Goal: Communication & Community: Answer question/provide support

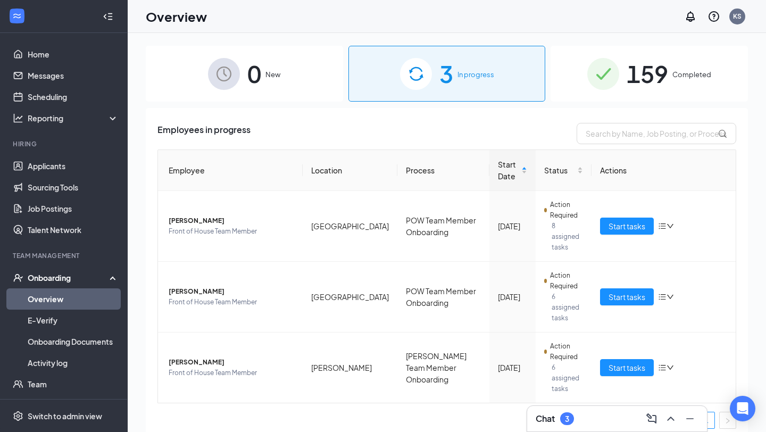
click at [63, 305] on link "Overview" at bounding box center [73, 298] width 91 height 21
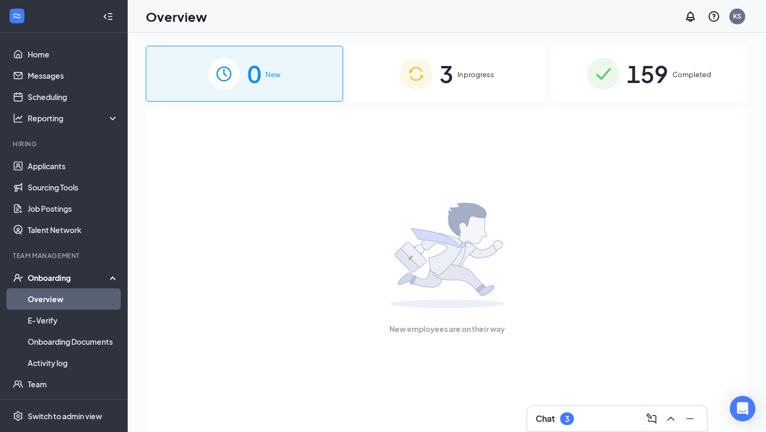
click at [493, 73] on span "In progress" at bounding box center [476, 74] width 37 height 11
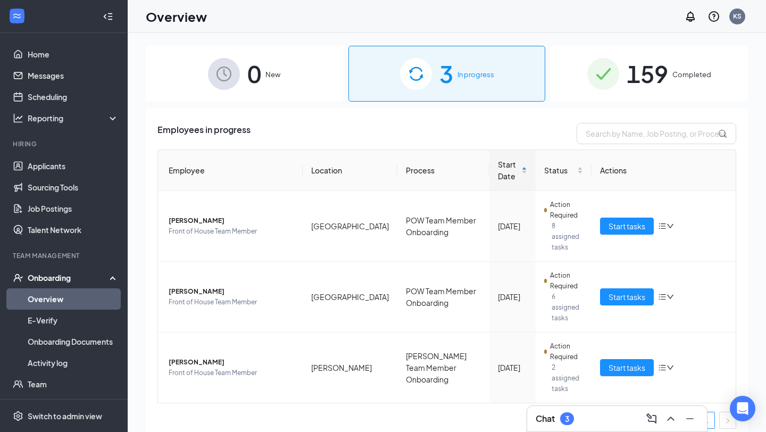
click at [566, 415] on div "3" at bounding box center [567, 419] width 4 height 9
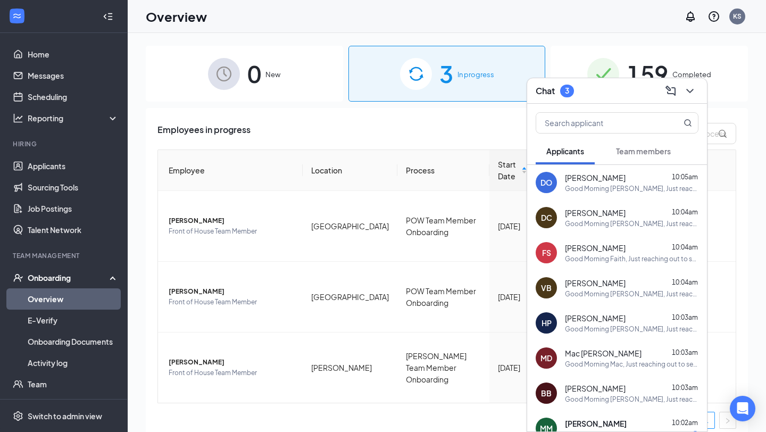
click at [641, 156] on div "Team members" at bounding box center [643, 151] width 55 height 11
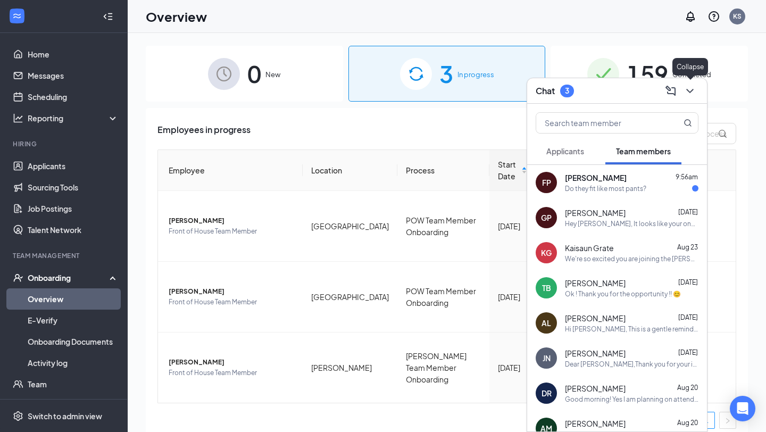
click at [694, 95] on icon "ChevronDown" at bounding box center [690, 91] width 13 height 13
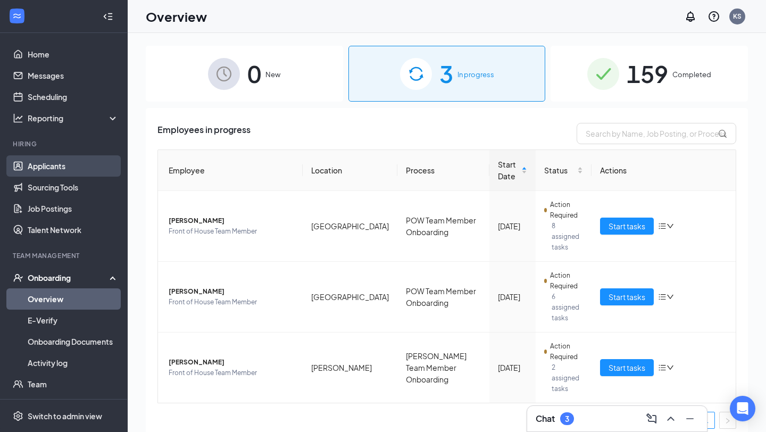
click at [52, 161] on link "Applicants" at bounding box center [73, 165] width 91 height 21
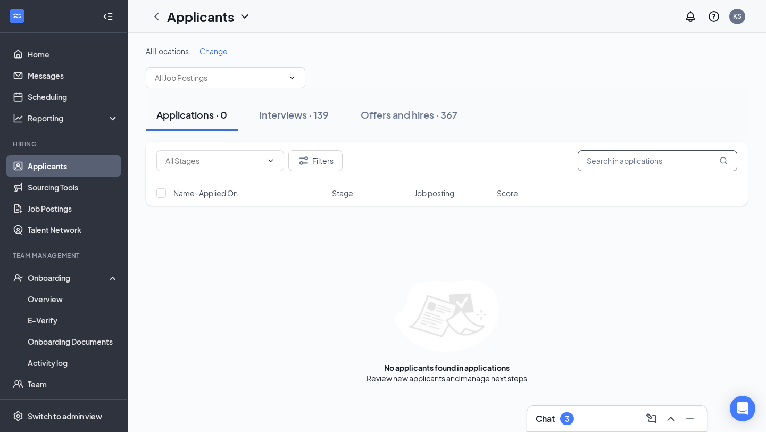
click at [620, 165] on input "text" at bounding box center [658, 160] width 160 height 21
type input "[PERSON_NAME]"
click at [422, 127] on button "Offers and hires · 1 / 367" at bounding box center [445, 115] width 130 height 32
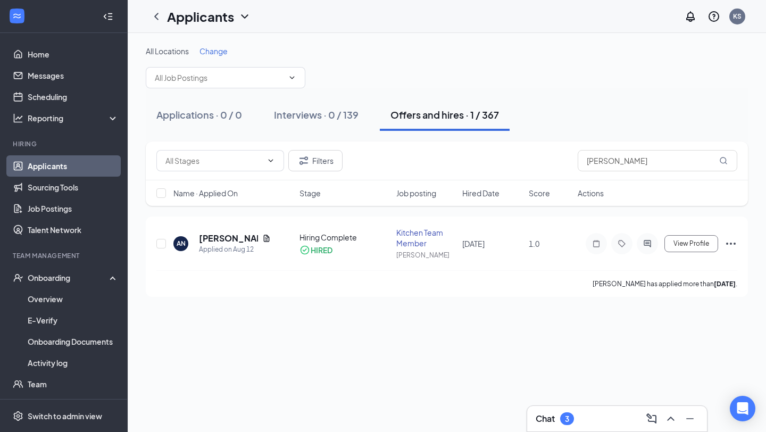
click at [552, 427] on div "Chat 3" at bounding box center [617, 419] width 180 height 26
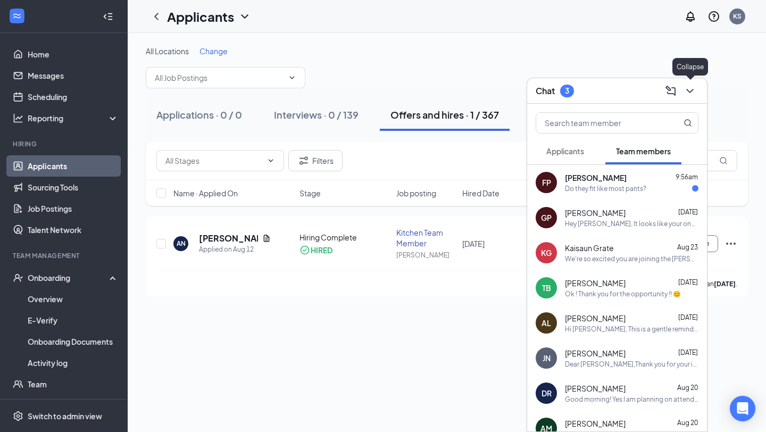
click at [691, 89] on icon "ChevronDown" at bounding box center [690, 91] width 13 height 13
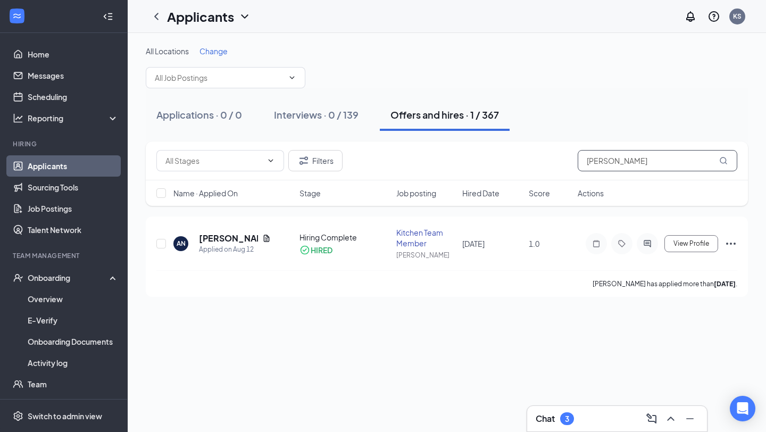
click at [611, 166] on input "[PERSON_NAME]" at bounding box center [658, 160] width 160 height 21
type input "farrah"
click at [224, 239] on h5 "[PERSON_NAME]" at bounding box center [235, 239] width 72 height 12
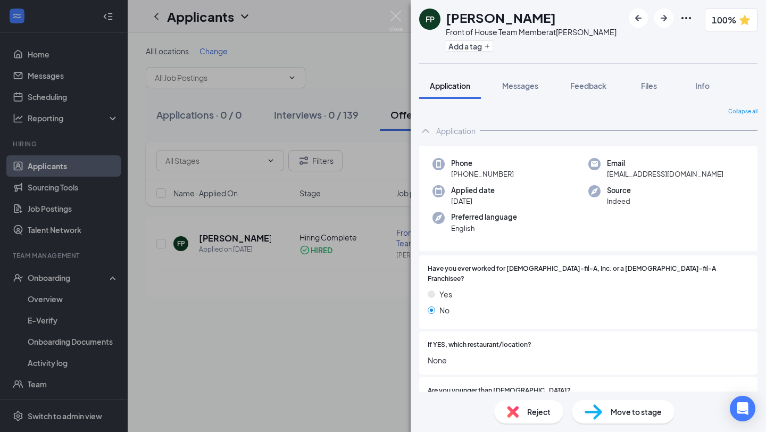
click at [664, 175] on span "[EMAIL_ADDRESS][DOMAIN_NAME]" at bounding box center [665, 174] width 117 height 11
copy span "[EMAIL_ADDRESS][DOMAIN_NAME]"
click at [393, 18] on img at bounding box center [396, 21] width 13 height 21
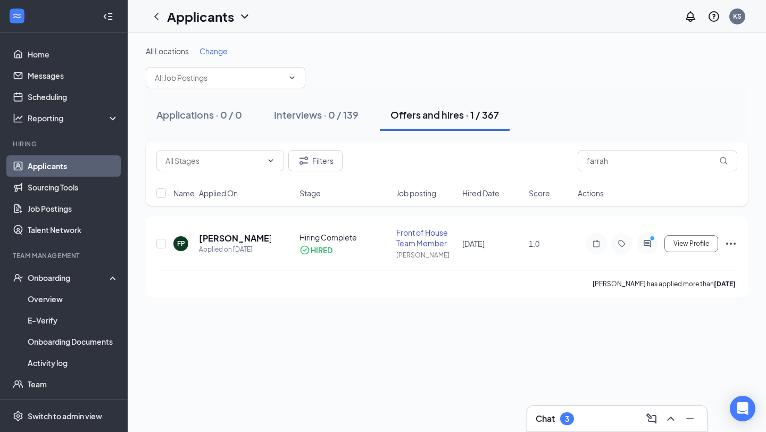
click at [606, 421] on div "Chat 3" at bounding box center [617, 418] width 163 height 17
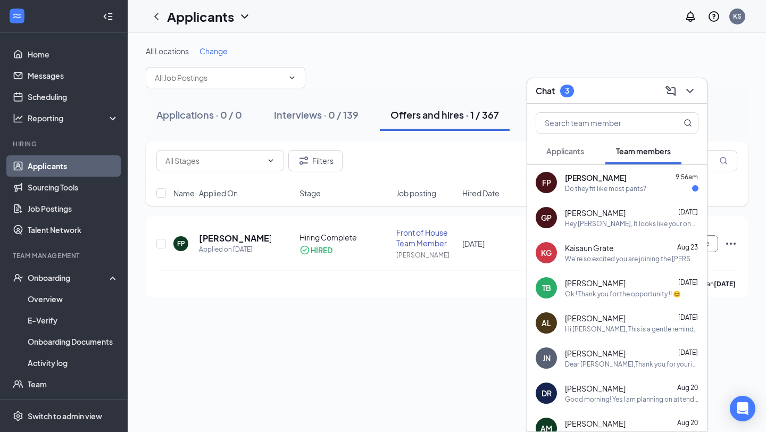
click at [619, 177] on div "[PERSON_NAME] 9:56am" at bounding box center [632, 177] width 134 height 11
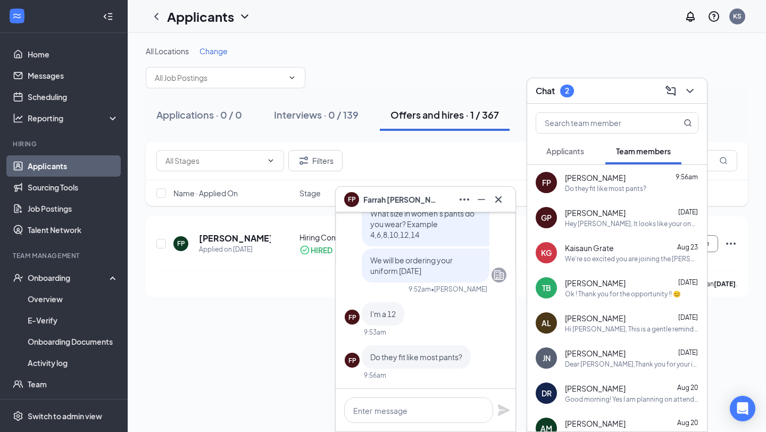
scroll to position [-1, 0]
click at [400, 413] on textarea at bounding box center [418, 411] width 149 height 26
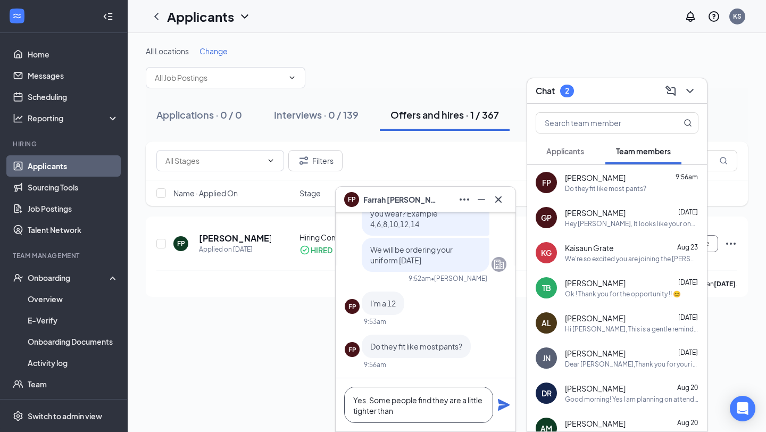
type textarea "Yes. Some people find they are a little tighter than"
drag, startPoint x: 404, startPoint y: 410, endPoint x: 335, endPoint y: 373, distance: 78.1
click at [336, 374] on div "[DATE] Great! We will go ahead and get you scheduled for that time. I hope you …" at bounding box center [426, 321] width 180 height 219
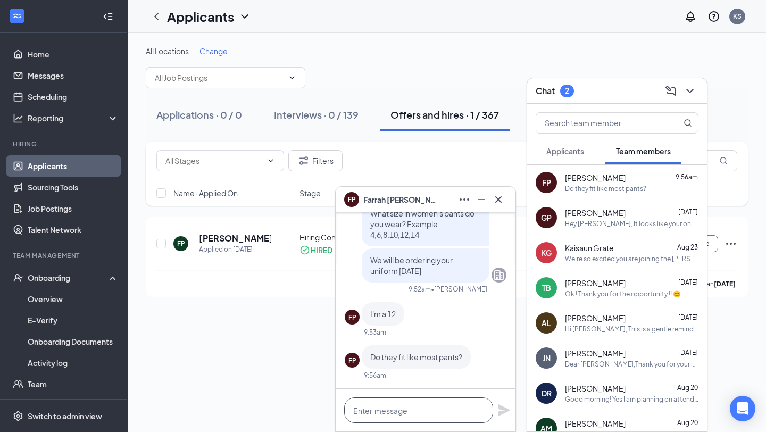
scroll to position [1, 0]
click at [497, 202] on icon "Cross" at bounding box center [498, 199] width 13 height 13
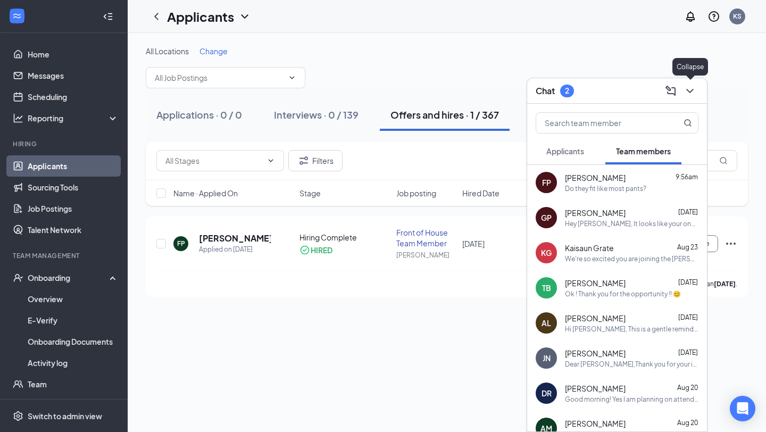
click at [686, 94] on icon "ChevronDown" at bounding box center [690, 91] width 13 height 13
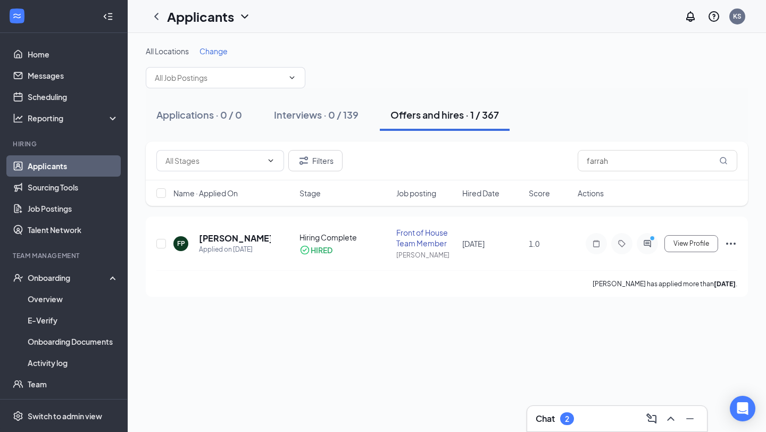
click at [577, 421] on div "Chat 2" at bounding box center [617, 418] width 163 height 17
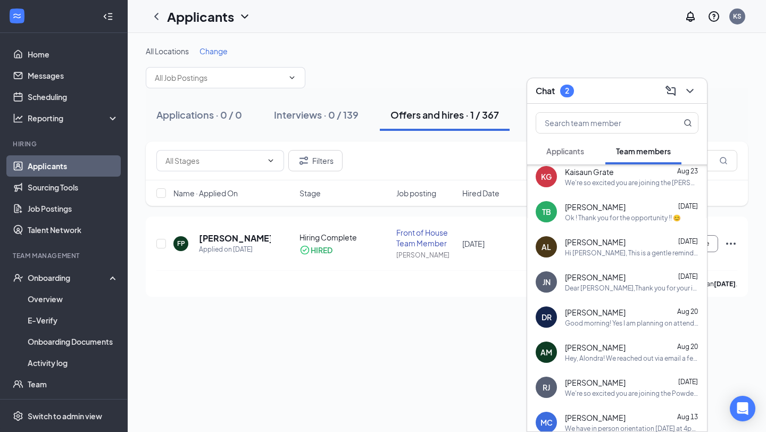
scroll to position [0, 0]
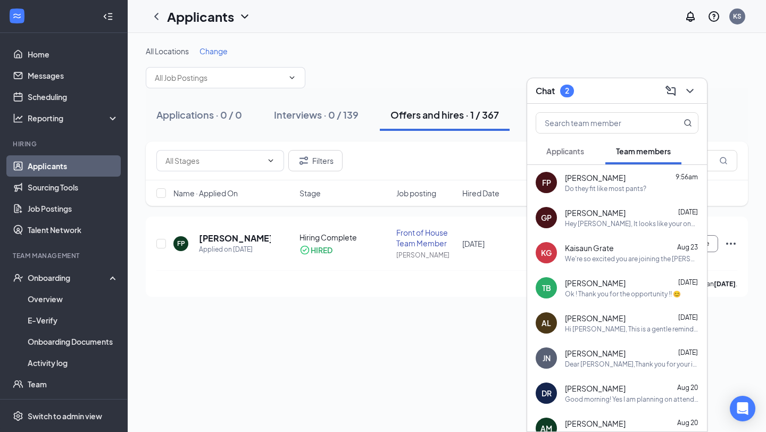
click at [579, 151] on span "Applicants" at bounding box center [566, 151] width 38 height 10
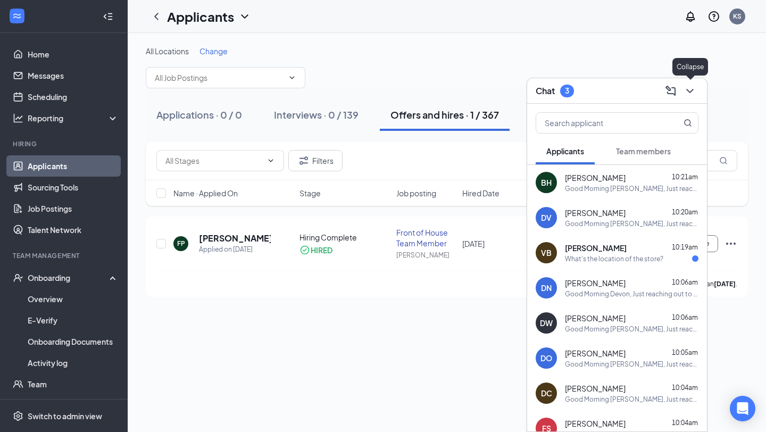
click at [692, 88] on icon "ChevronDown" at bounding box center [690, 91] width 13 height 13
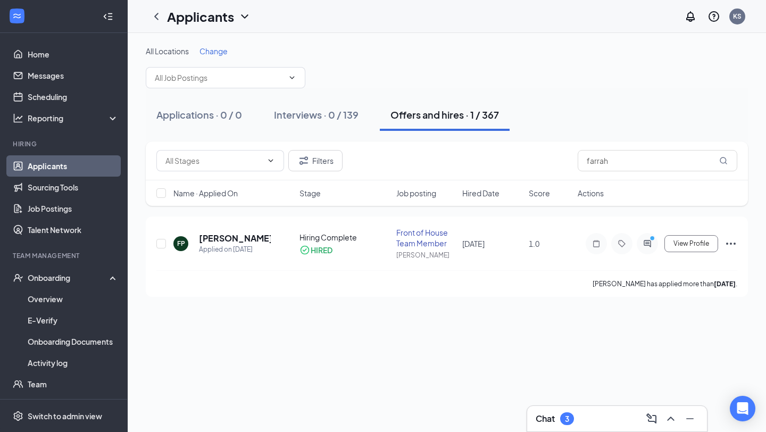
click at [597, 411] on div "Chat 3" at bounding box center [617, 418] width 163 height 17
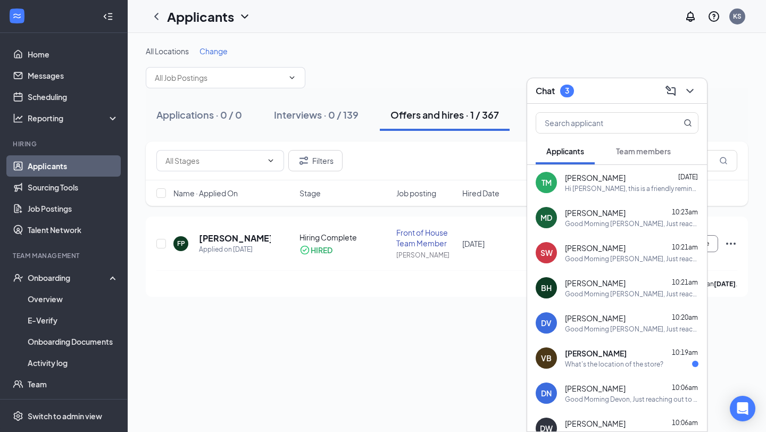
click at [687, 95] on icon "ChevronDown" at bounding box center [690, 91] width 13 height 13
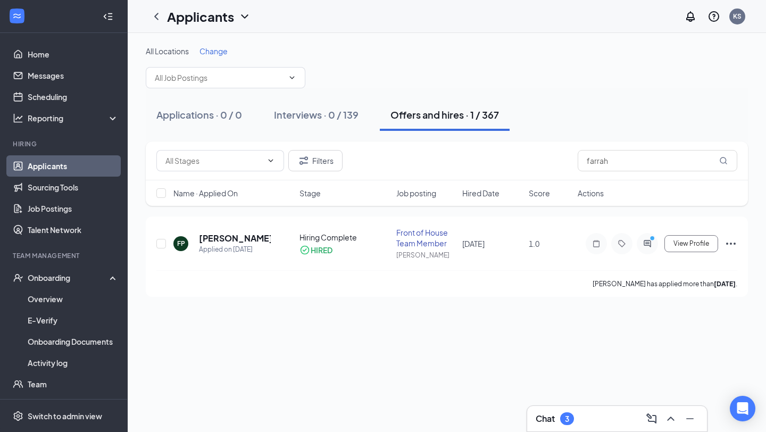
click at [543, 411] on div "Chat 3" at bounding box center [617, 418] width 163 height 17
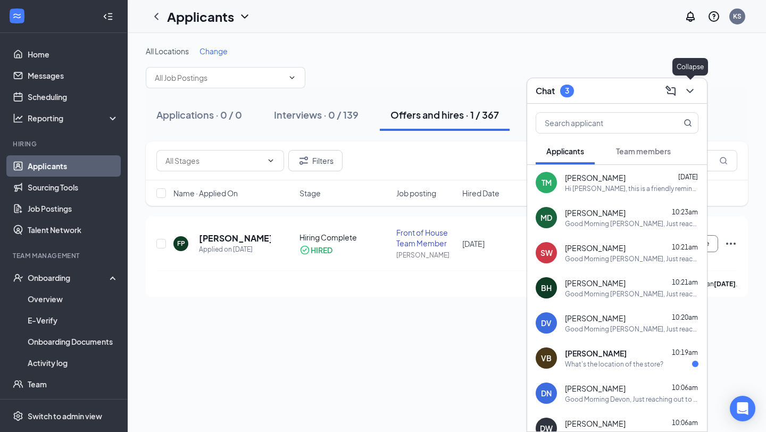
click at [692, 94] on icon "ChevronDown" at bounding box center [690, 91] width 13 height 13
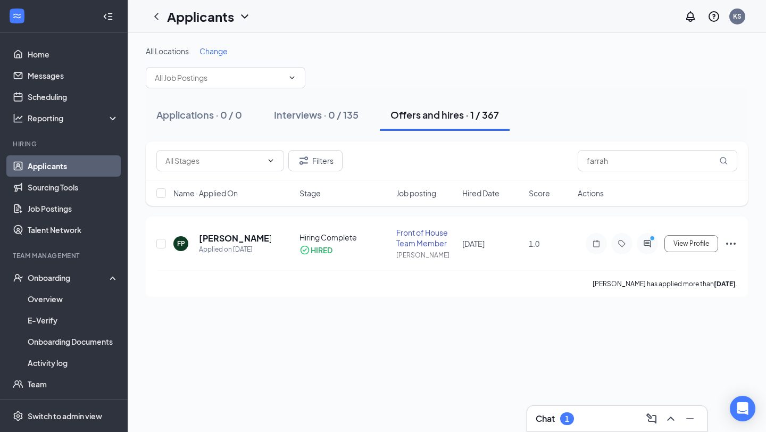
click at [617, 427] on div "Chat 1" at bounding box center [617, 418] width 163 height 17
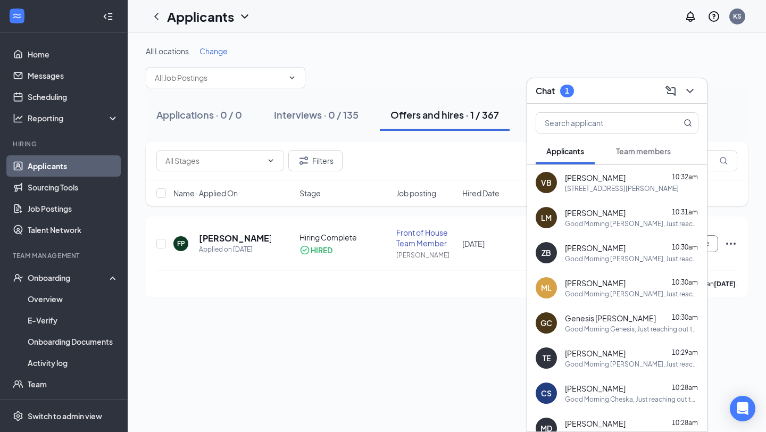
click at [647, 142] on button "Team members" at bounding box center [644, 151] width 76 height 27
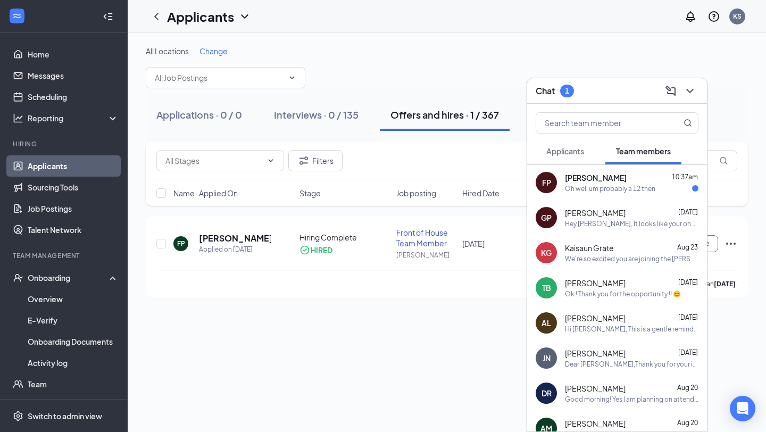
click at [649, 176] on div "[PERSON_NAME] 10:37am" at bounding box center [632, 177] width 134 height 11
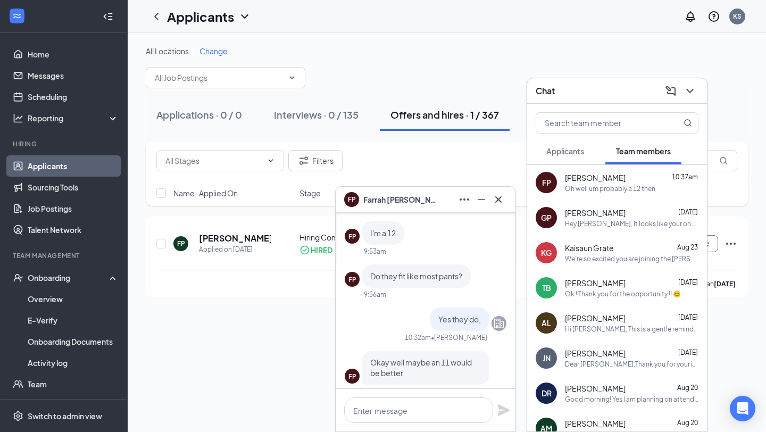
scroll to position [-125, 0]
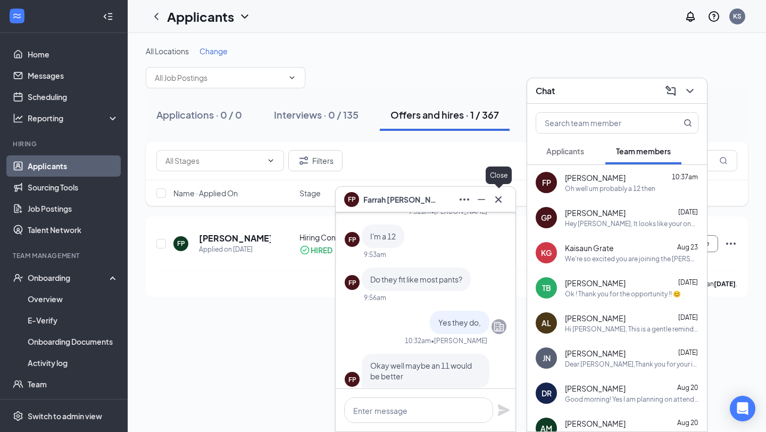
click at [501, 198] on icon "Cross" at bounding box center [498, 199] width 13 height 13
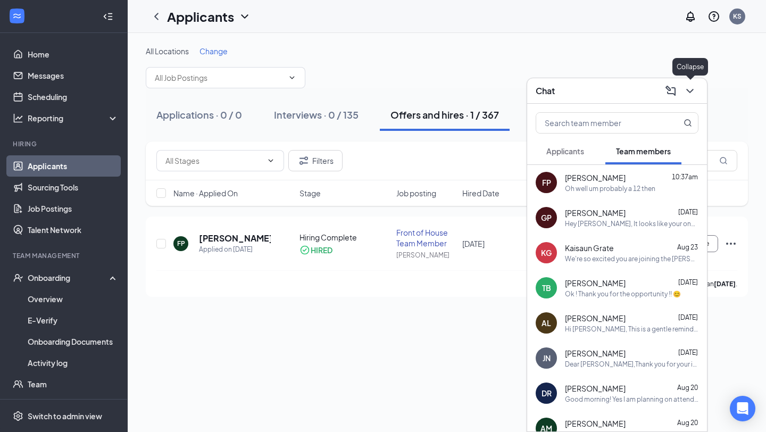
click at [691, 92] on icon "ChevronDown" at bounding box center [690, 91] width 13 height 13
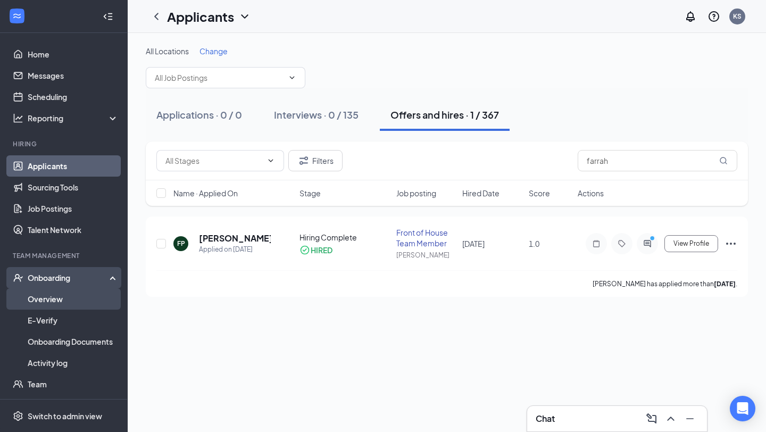
click at [74, 296] on link "Overview" at bounding box center [73, 298] width 91 height 21
